Goal: Use online tool/utility: Utilize a website feature to perform a specific function

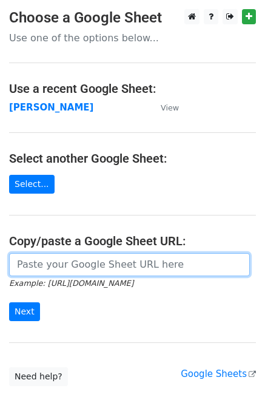
click at [31, 257] on input "url" at bounding box center [129, 264] width 241 height 23
drag, startPoint x: 24, startPoint y: 267, endPoint x: 34, endPoint y: 277, distance: 14.2
click at [27, 268] on input "url" at bounding box center [129, 264] width 241 height 23
paste input "https://docs.google.com/spreadsheets/d/11bLC5BOz7ltFbsCzUDuPCHu2NJERcBMDTjPpvxJ…"
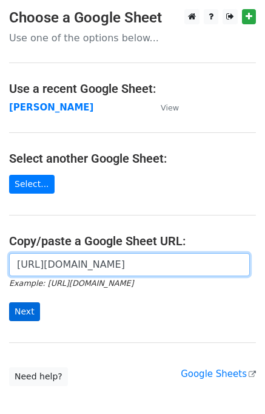
scroll to position [0, 348]
type input "https://docs.google.com/spreadsheets/d/11bLC5BOz7ltFbsCzUDuPCHu2NJERcBMDTjPpvxJ…"
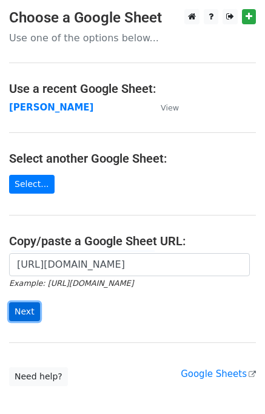
click at [29, 310] on input "Next" at bounding box center [24, 311] width 31 height 19
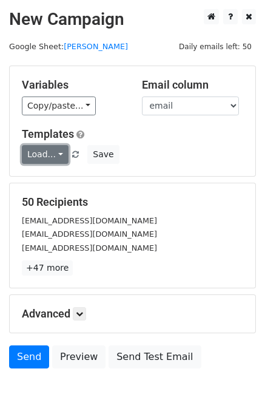
click at [47, 160] on link "Load..." at bounding box center [45, 154] width 47 height 19
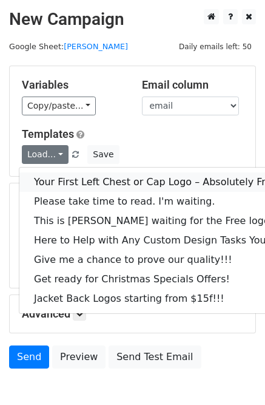
click at [57, 174] on link "Your First Left Chest or Cap Logo – Absolutely Free" at bounding box center [164, 181] width 290 height 19
